Goal: Communication & Community: Ask a question

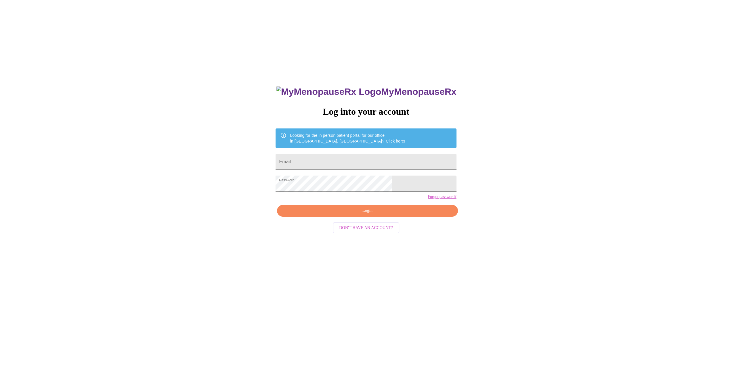
click at [373, 162] on input "Email" at bounding box center [366, 162] width 181 height 16
type input "elraub81@gmail.com"
click at [354, 215] on span "Login" at bounding box center [367, 210] width 167 height 7
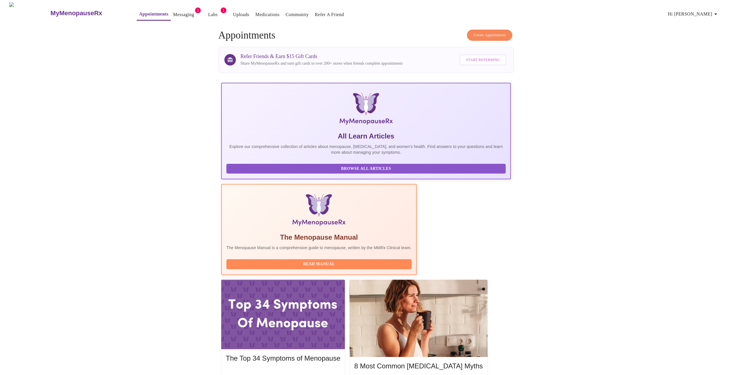
click at [173, 11] on link "Messaging" at bounding box center [183, 15] width 21 height 8
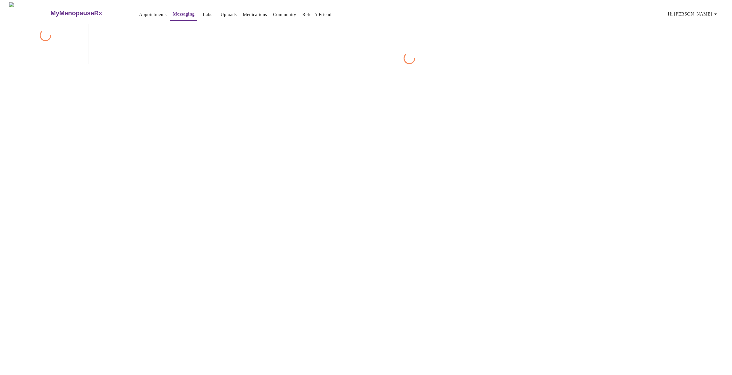
scroll to position [22, 0]
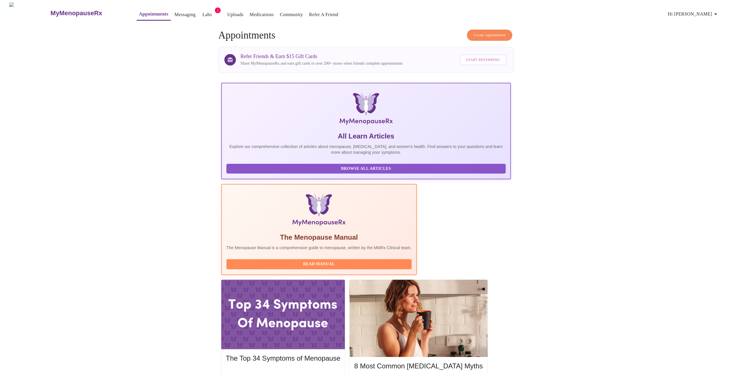
click at [175, 12] on link "Messaging" at bounding box center [185, 15] width 21 height 8
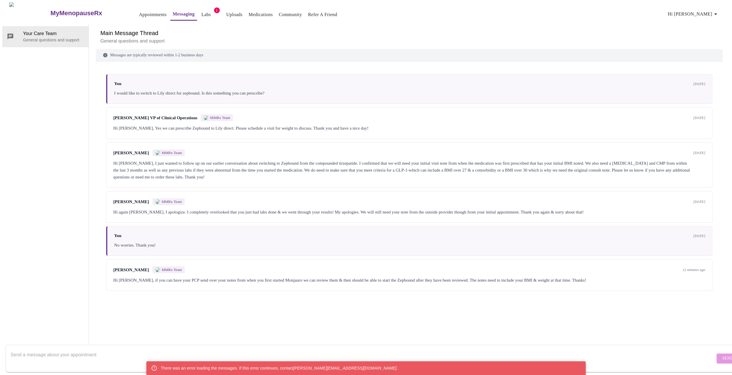
scroll to position [22, 0]
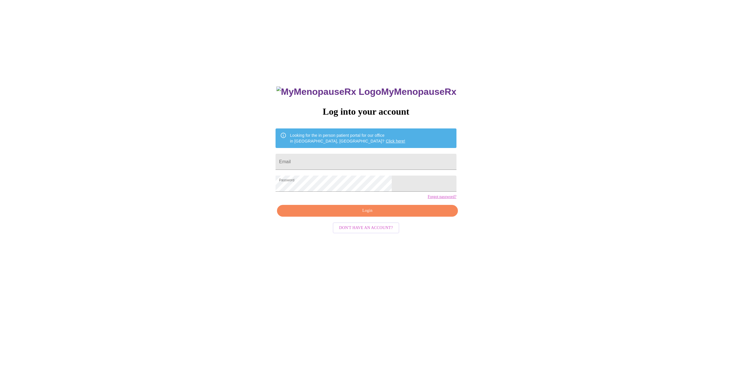
scroll to position [6, 0]
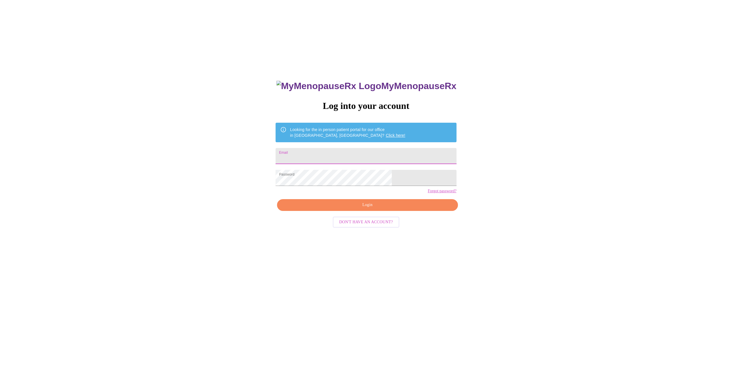
click at [368, 154] on input "Email" at bounding box center [366, 156] width 181 height 16
type input "elraub81@gmail.com"
click at [374, 209] on span "Login" at bounding box center [367, 205] width 167 height 7
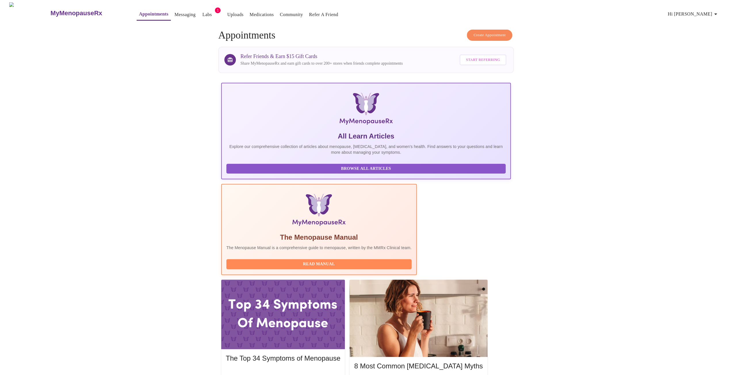
click at [175, 13] on link "Messaging" at bounding box center [185, 15] width 21 height 8
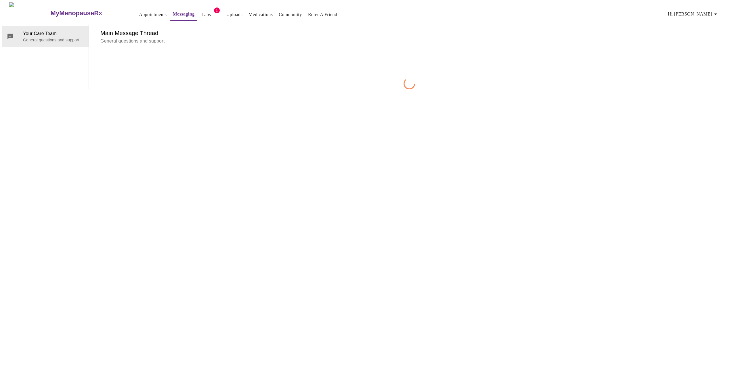
scroll to position [22, 0]
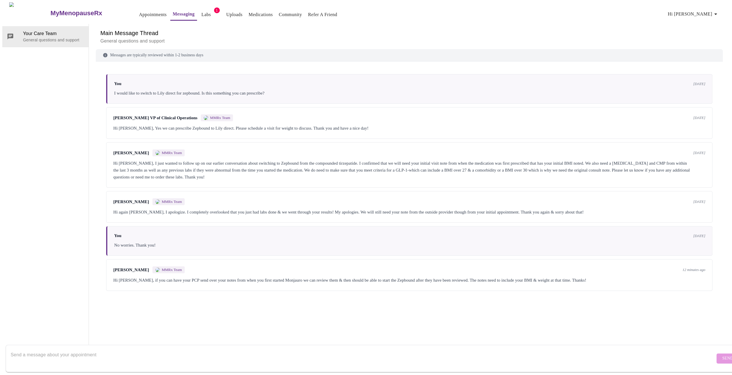
click at [312, 349] on textarea "Send a message about your appointment" at bounding box center [363, 358] width 704 height 18
type textarea "Is there a email or number that they send it to? I logged into my patient porta…"
click at [722, 355] on span "Send" at bounding box center [727, 358] width 11 height 7
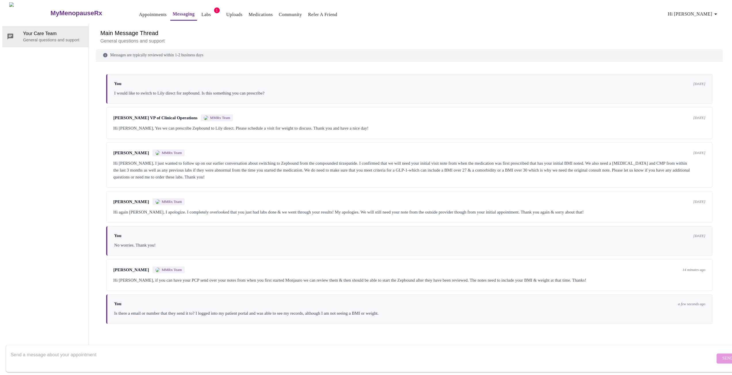
click at [280, 351] on textarea "Send a message about your appointment" at bounding box center [363, 358] width 704 height 18
click at [254, 359] on textarea "Send a message about your appointment" at bounding box center [363, 358] width 704 height 18
type textarea "I have the records, there are some recorded BMI/weight along with dosage, Where…"
click at [722, 355] on span "Send" at bounding box center [727, 358] width 11 height 7
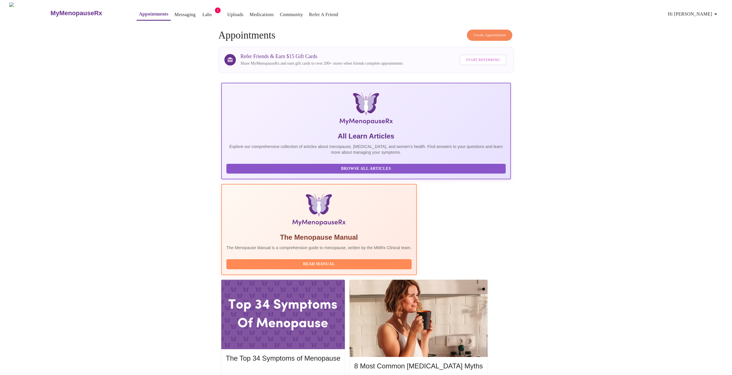
click at [227, 12] on link "Uploads" at bounding box center [235, 15] width 16 height 8
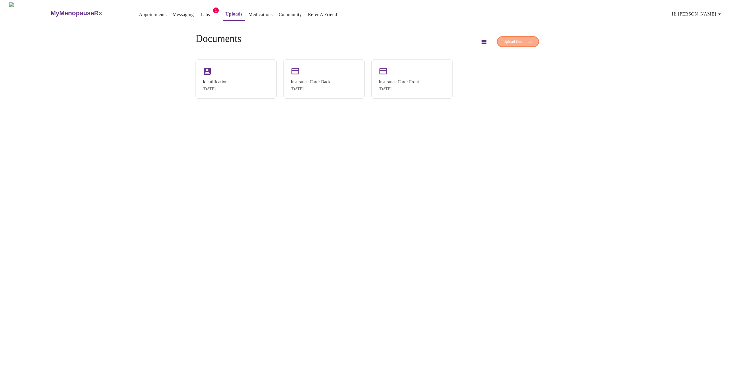
click at [514, 39] on span "Upload Document" at bounding box center [518, 42] width 29 height 7
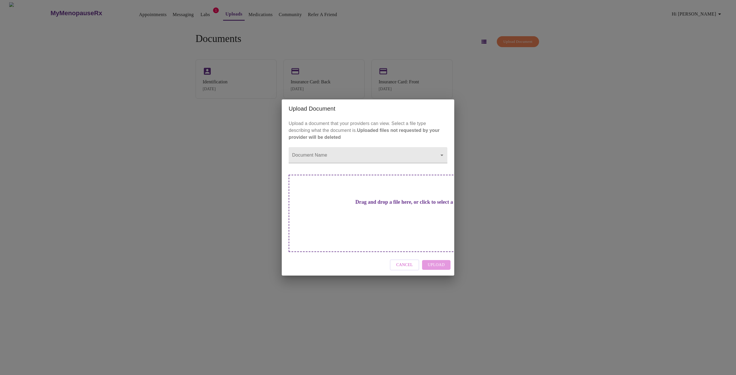
click at [414, 260] on button "Cancel" at bounding box center [404, 265] width 29 height 11
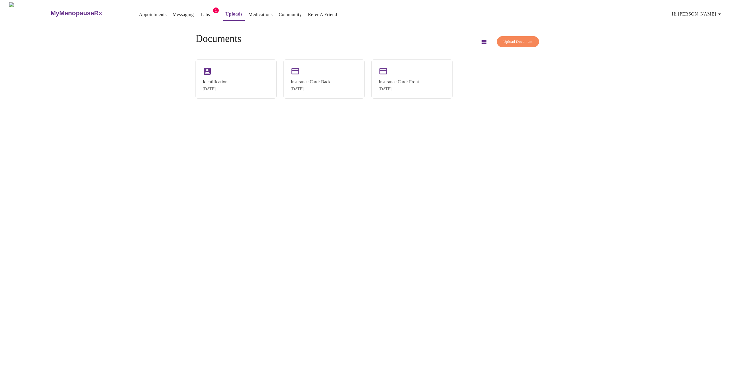
click at [173, 11] on link "Messaging" at bounding box center [183, 15] width 21 height 8
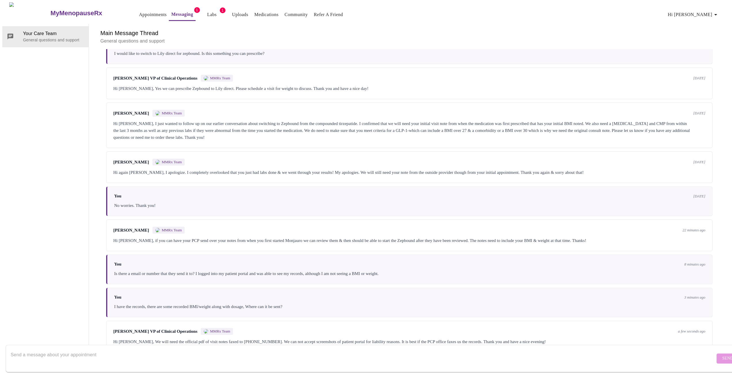
scroll to position [50, 0]
drag, startPoint x: 253, startPoint y: 318, endPoint x: 223, endPoint y: 318, distance: 29.9
click at [223, 338] on div "Hi Emily, We will need the official pdf of visit notes faxed to (833) 740-1146.…" at bounding box center [409, 341] width 592 height 7
copy div "(833) 740-1146"
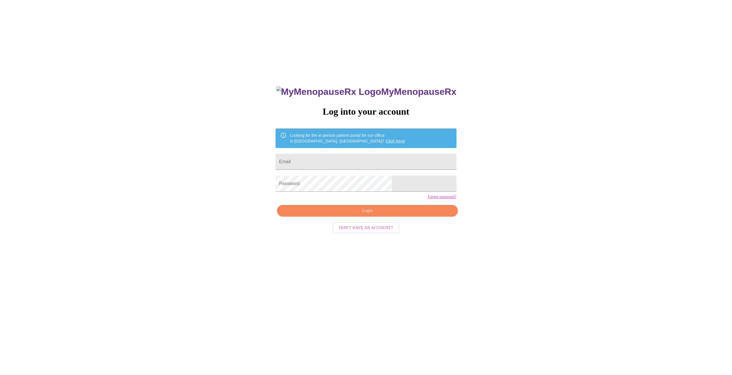
scroll to position [6, 0]
